Goal: Entertainment & Leisure: Consume media (video, audio)

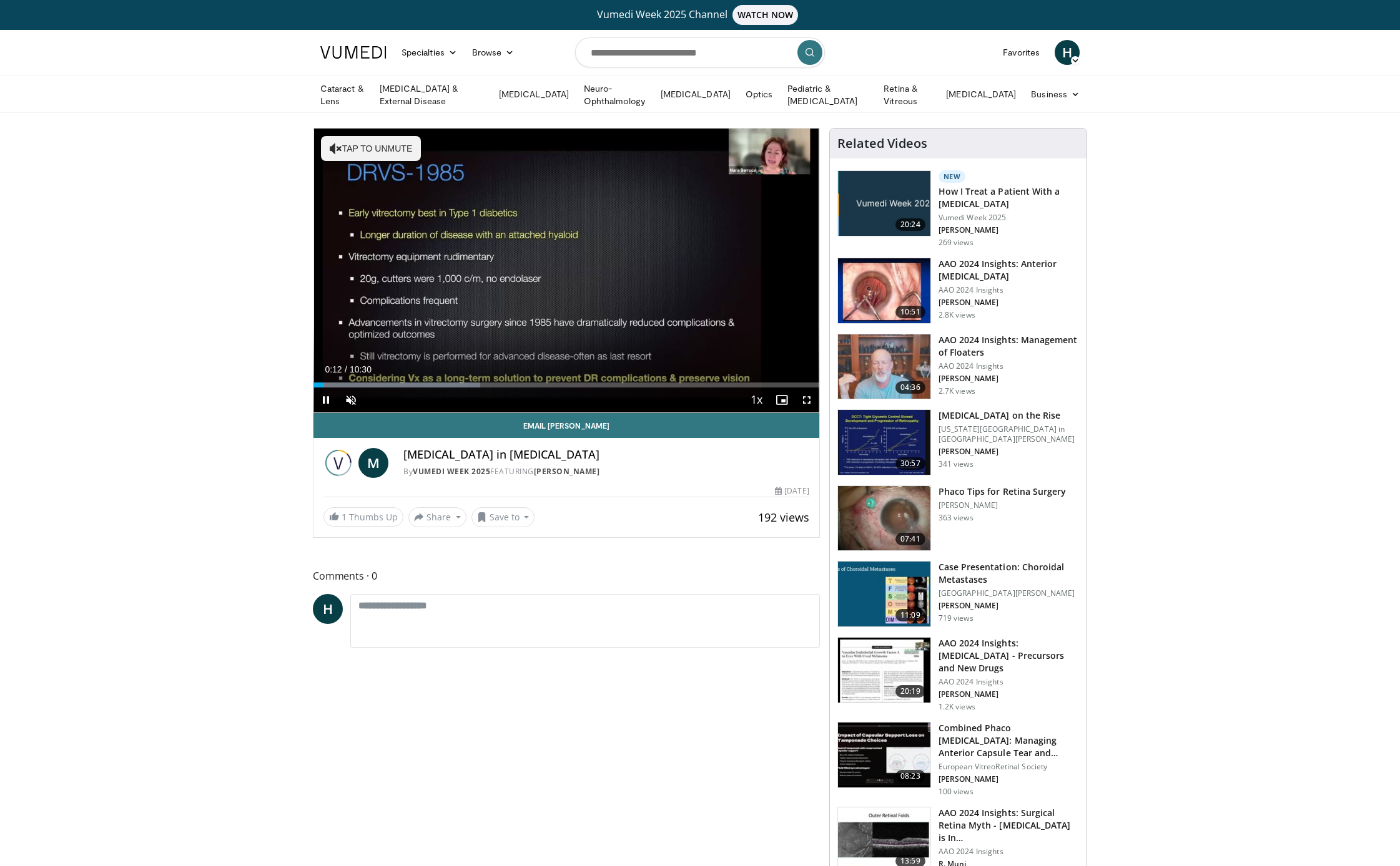
click at [324, 398] on span "Video Player" at bounding box center [326, 400] width 25 height 25
click at [327, 395] on span "Video Player" at bounding box center [326, 400] width 25 height 25
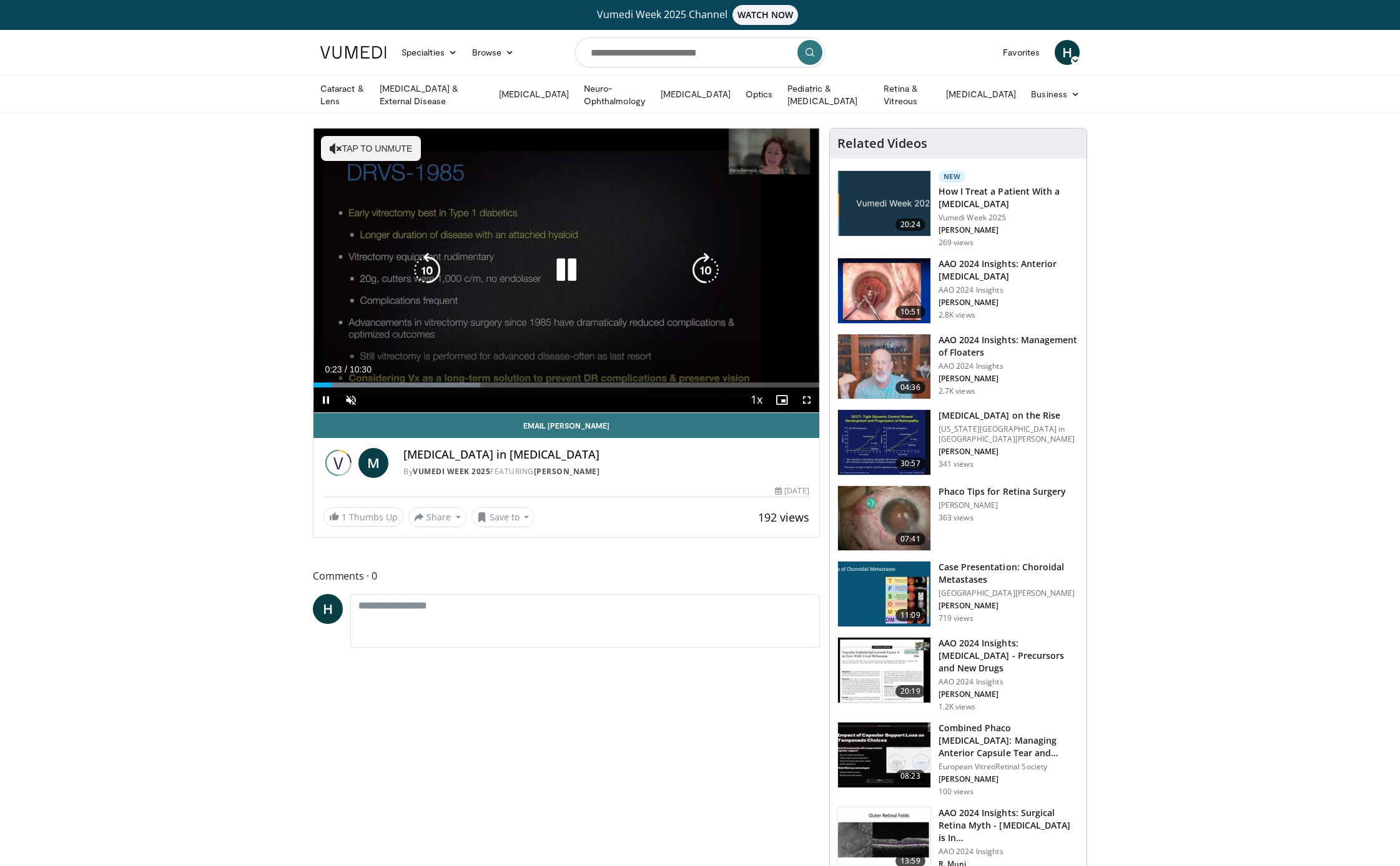
click at [352, 146] on button "Tap to unmute" at bounding box center [371, 149] width 100 height 25
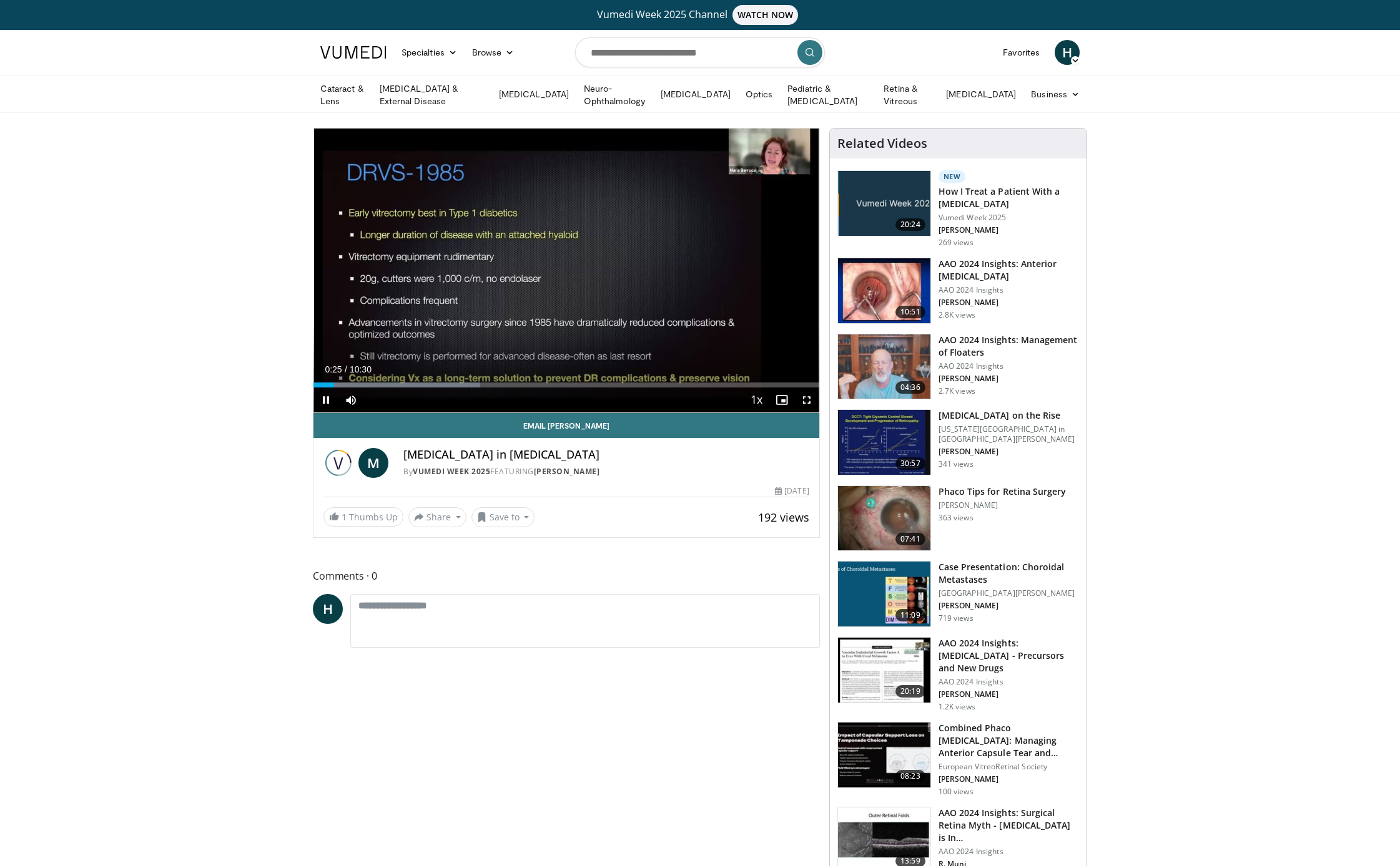
click at [328, 395] on span "Video Player" at bounding box center [326, 400] width 25 height 25
drag, startPoint x: 337, startPoint y: 382, endPoint x: 308, endPoint y: 383, distance: 29.0
click at [326, 396] on span "Video Player" at bounding box center [326, 400] width 25 height 25
